Goal: Task Accomplishment & Management: Complete application form

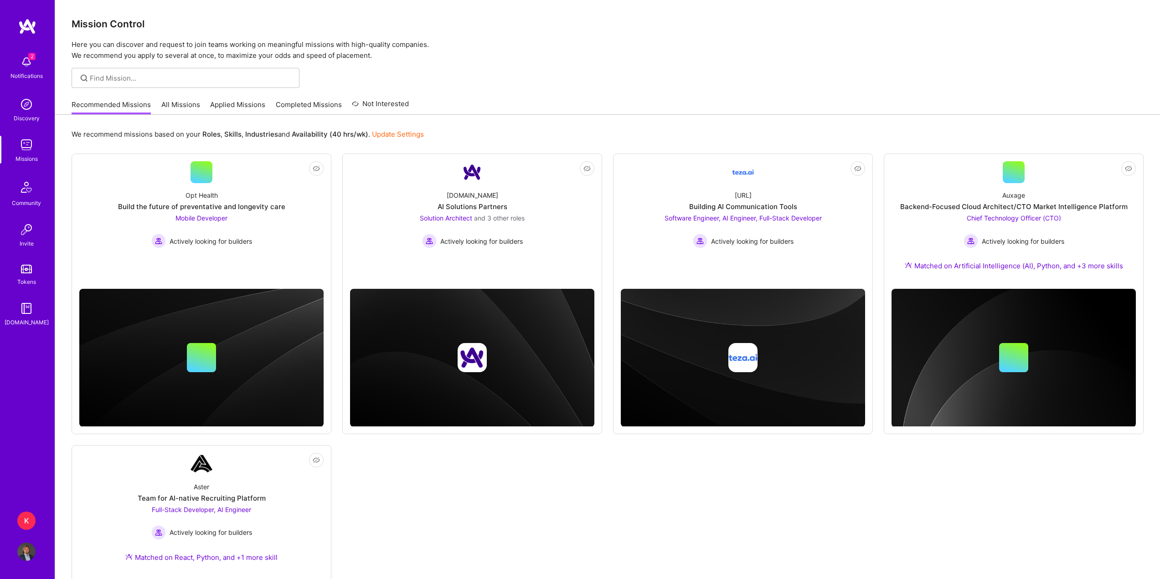
click at [28, 67] on img at bounding box center [26, 62] width 18 height 18
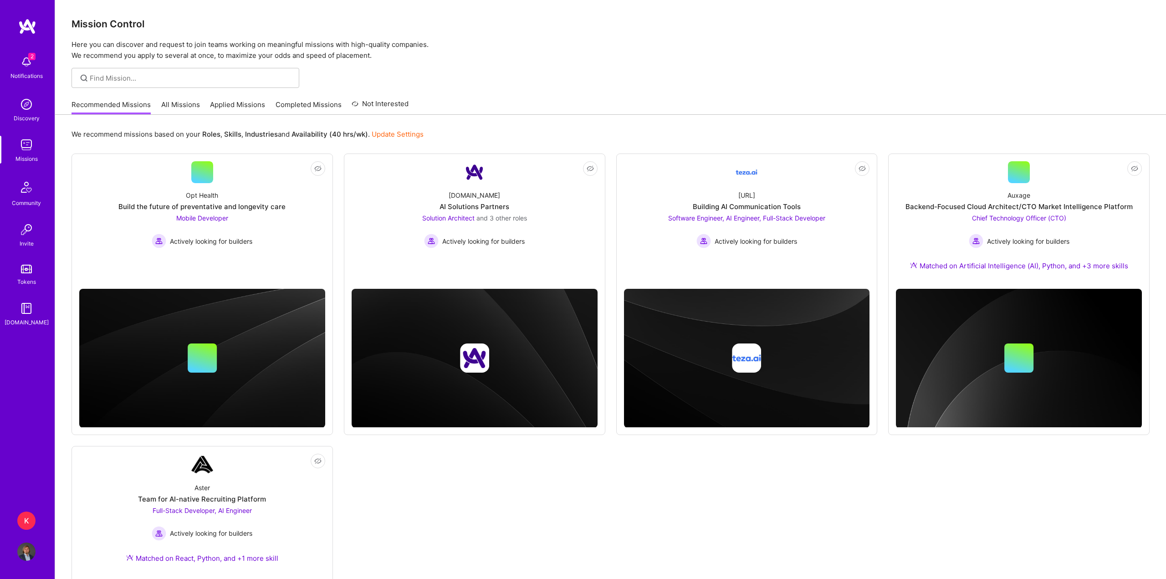
click at [395, 43] on div "2 2 Notifications Discovery Missions Community Invite Tokens [DOMAIN_NAME] K Ka…" at bounding box center [583, 372] width 1166 height 745
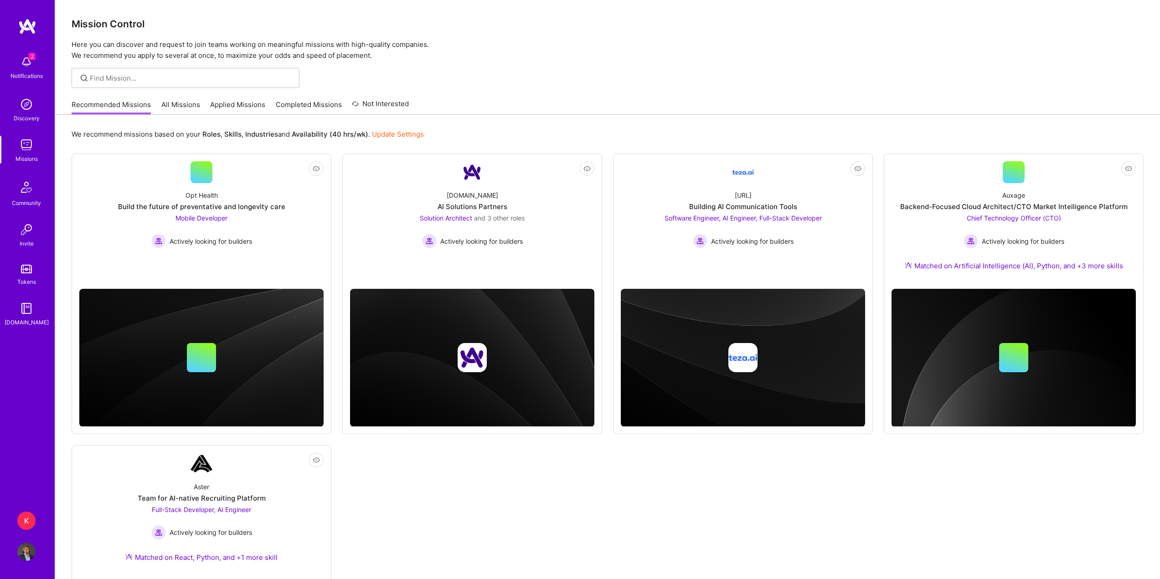
click at [27, 146] on img at bounding box center [26, 145] width 18 height 18
click at [240, 106] on link "Applied Missions" at bounding box center [237, 107] width 55 height 15
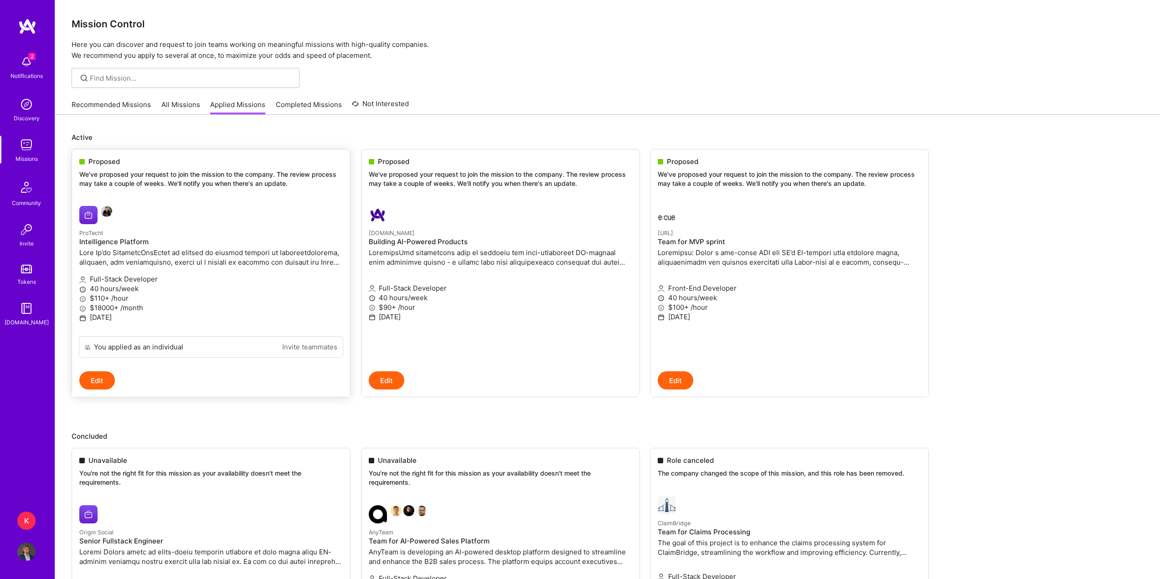
click at [185, 171] on p "We've proposed your request to join the mission to the company. The review proc…" at bounding box center [210, 179] width 263 height 18
click at [112, 159] on span "Proposed" at bounding box center [103, 162] width 31 height 10
click at [102, 383] on button "Edit" at bounding box center [97, 380] width 36 height 18
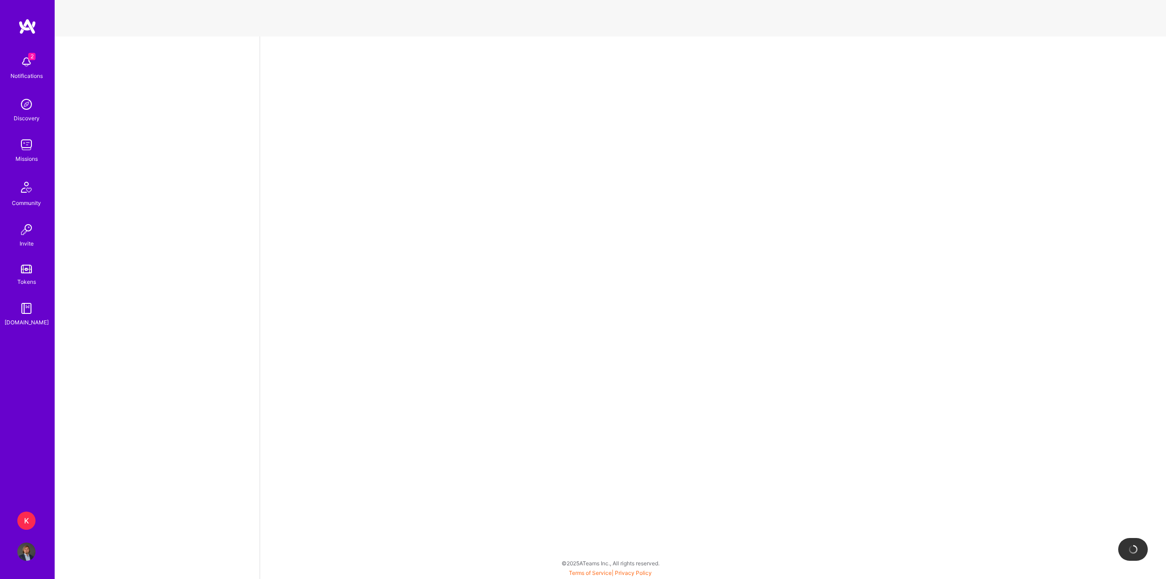
select select "PL"
